Goal: Task Accomplishment & Management: Complete application form

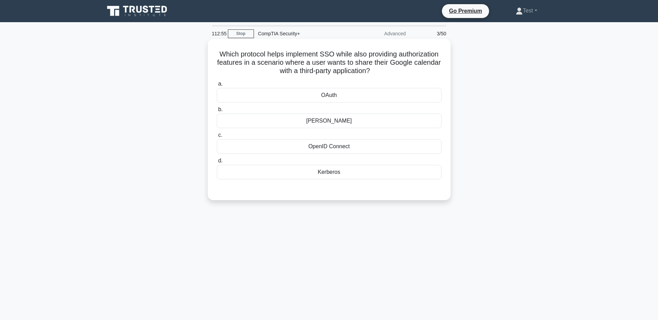
click at [385, 119] on div "[PERSON_NAME]" at bounding box center [329, 121] width 225 height 15
click at [217, 112] on input "b. [PERSON_NAME]" at bounding box center [217, 109] width 0 height 5
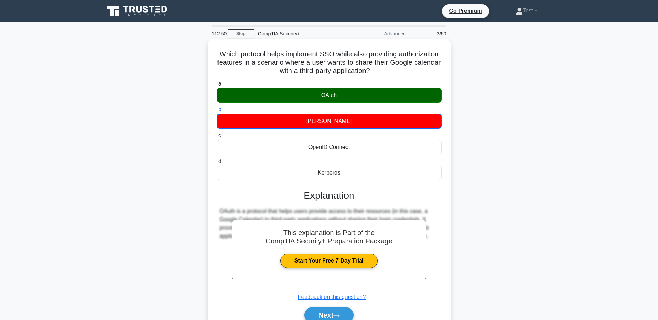
scroll to position [35, 0]
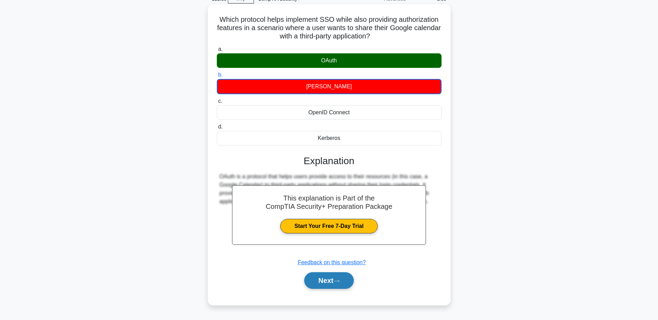
click at [341, 279] on button "Next" at bounding box center [329, 280] width 50 height 17
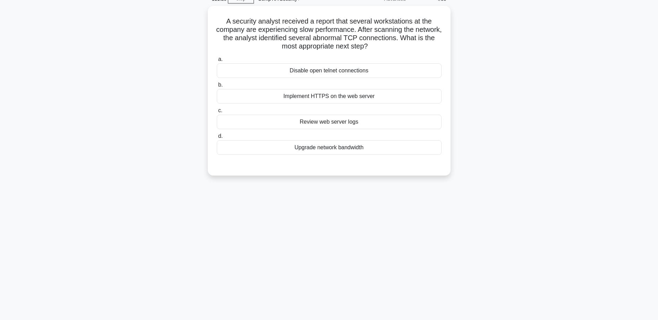
scroll to position [0, 0]
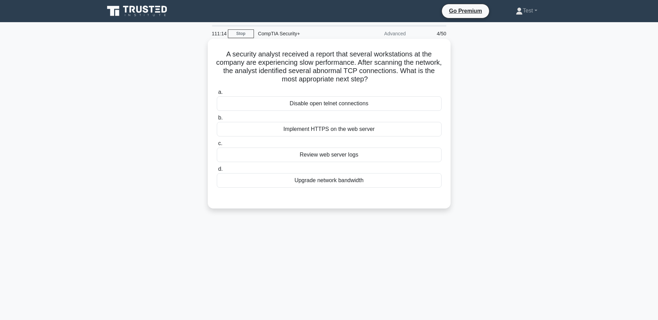
click at [391, 160] on div "Review web server logs" at bounding box center [329, 155] width 225 height 15
click at [217, 146] on input "c. Review web server logs" at bounding box center [217, 143] width 0 height 5
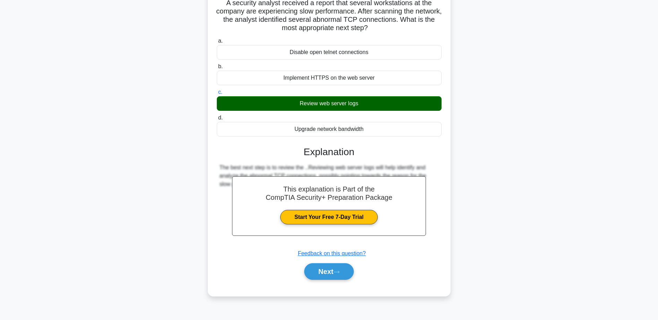
scroll to position [54, 0]
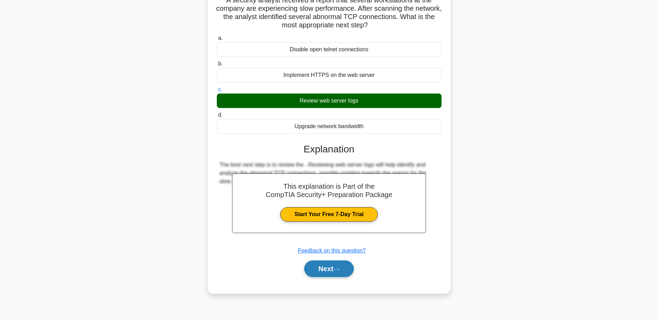
click at [339, 271] on icon at bounding box center [336, 270] width 6 height 4
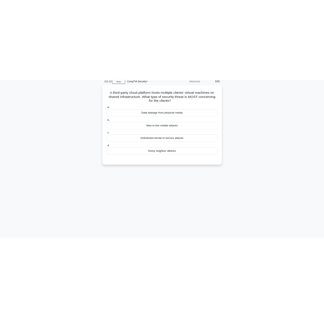
scroll to position [0, 0]
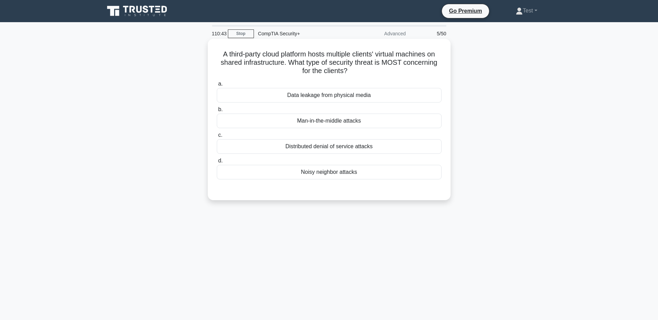
click at [347, 177] on div "Noisy neighbor attacks" at bounding box center [329, 172] width 225 height 15
click at [217, 163] on input "d. Noisy neighbor attacks" at bounding box center [217, 161] width 0 height 5
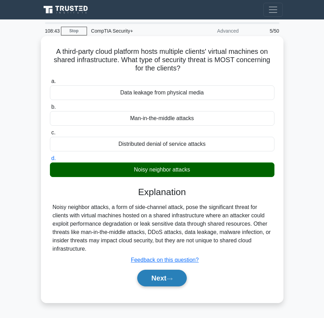
click at [173, 281] on button "Next" at bounding box center [162, 277] width 50 height 17
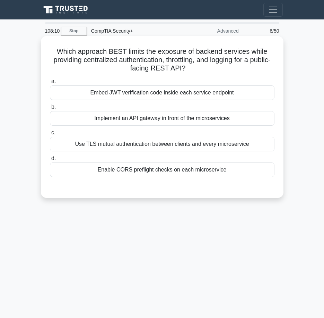
click at [154, 123] on div "Implement an API gateway in front of the microservices" at bounding box center [162, 118] width 225 height 15
click at [50, 109] on input "b. Implement an API gateway in front of the microservices" at bounding box center [50, 107] width 0 height 5
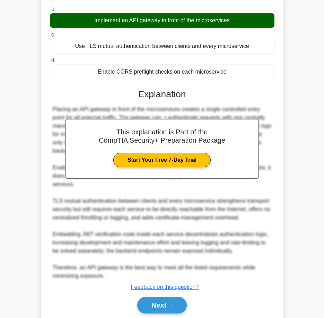
scroll to position [123, 0]
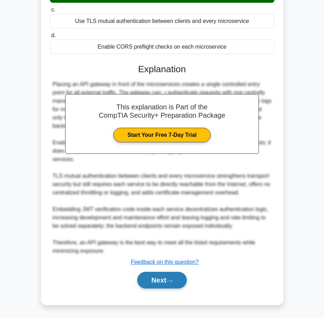
click at [164, 278] on button "Next" at bounding box center [162, 279] width 50 height 17
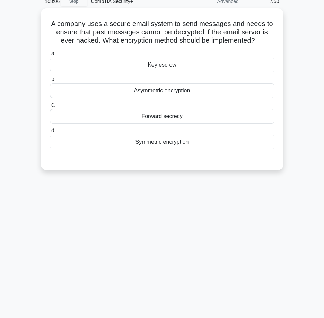
scroll to position [0, 0]
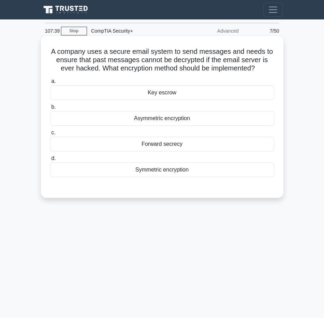
click at [196, 121] on div "Asymmetric encryption" at bounding box center [162, 118] width 225 height 15
click at [50, 109] on input "b. Asymmetric encryption" at bounding box center [50, 107] width 0 height 5
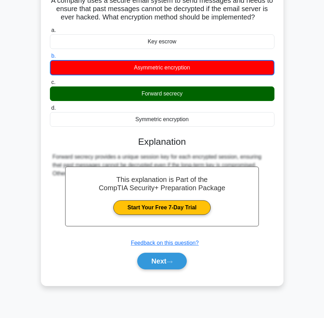
scroll to position [54, 0]
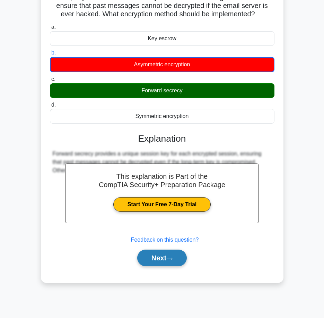
click at [176, 257] on button "Next" at bounding box center [162, 257] width 50 height 17
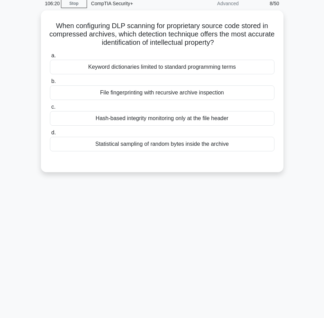
scroll to position [0, 0]
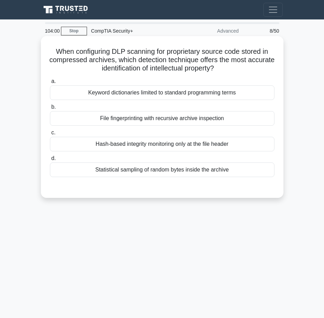
click at [243, 115] on div "File fingerprinting with recursive archive inspection" at bounding box center [162, 118] width 225 height 15
click at [50, 109] on input "b. File fingerprinting with recursive archive inspection" at bounding box center [50, 107] width 0 height 5
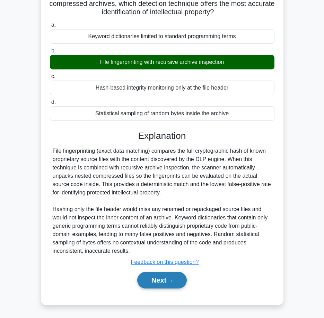
scroll to position [57, 0]
click at [174, 287] on button "Next" at bounding box center [162, 279] width 50 height 17
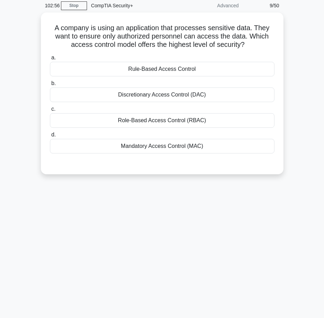
scroll to position [0, 0]
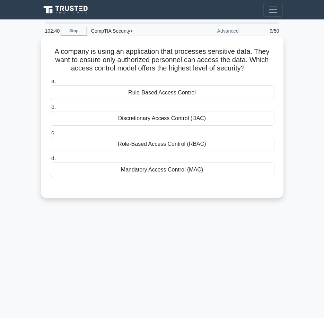
click at [203, 167] on div "Mandatory Access Control (MAC)" at bounding box center [162, 169] width 225 height 15
click at [50, 160] on input "d. Mandatory Access Control (MAC)" at bounding box center [50, 158] width 0 height 5
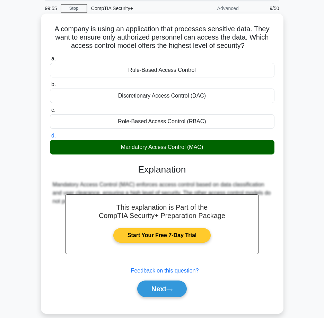
scroll to position [35, 0]
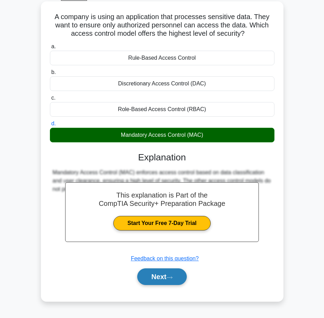
click at [183, 282] on button "Next" at bounding box center [162, 276] width 50 height 17
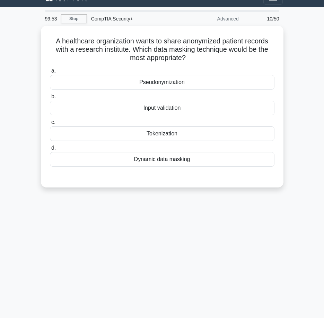
scroll to position [0, 0]
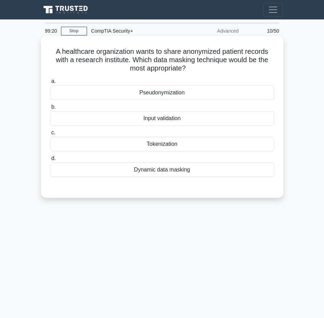
click at [161, 169] on div "Dynamic data masking" at bounding box center [162, 169] width 225 height 15
click at [50, 160] on input "d. Dynamic data masking" at bounding box center [50, 158] width 0 height 5
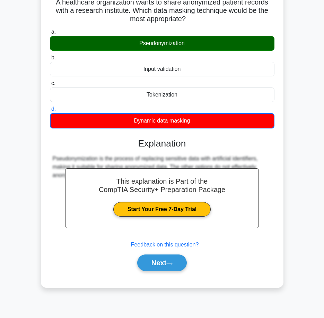
scroll to position [54, 0]
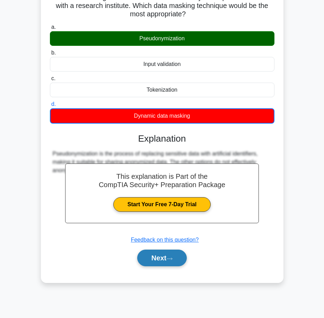
click at [181, 258] on button "Next" at bounding box center [162, 257] width 50 height 17
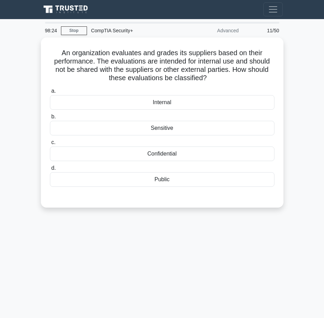
scroll to position [0, 0]
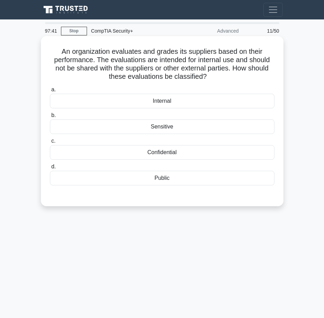
click at [160, 105] on div "Internal" at bounding box center [162, 101] width 225 height 15
click at [50, 92] on input "a. Internal" at bounding box center [50, 89] width 0 height 5
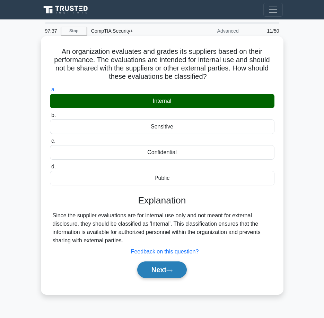
click at [183, 271] on button "Next" at bounding box center [162, 269] width 50 height 17
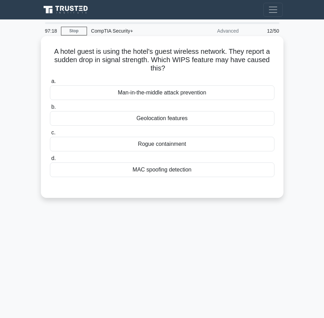
click at [196, 119] on div "Geolocation features" at bounding box center [162, 118] width 225 height 15
click at [50, 109] on input "b. Geolocation features" at bounding box center [50, 107] width 0 height 5
